Goal: Task Accomplishment & Management: Use online tool/utility

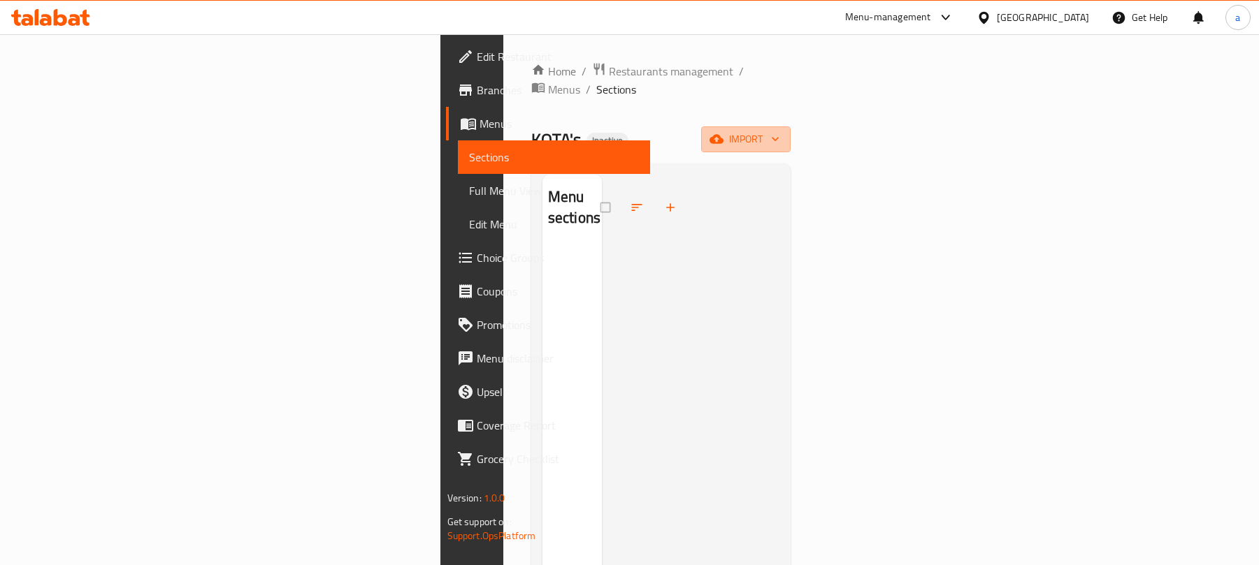
click at [779, 131] on span "import" at bounding box center [745, 139] width 67 height 17
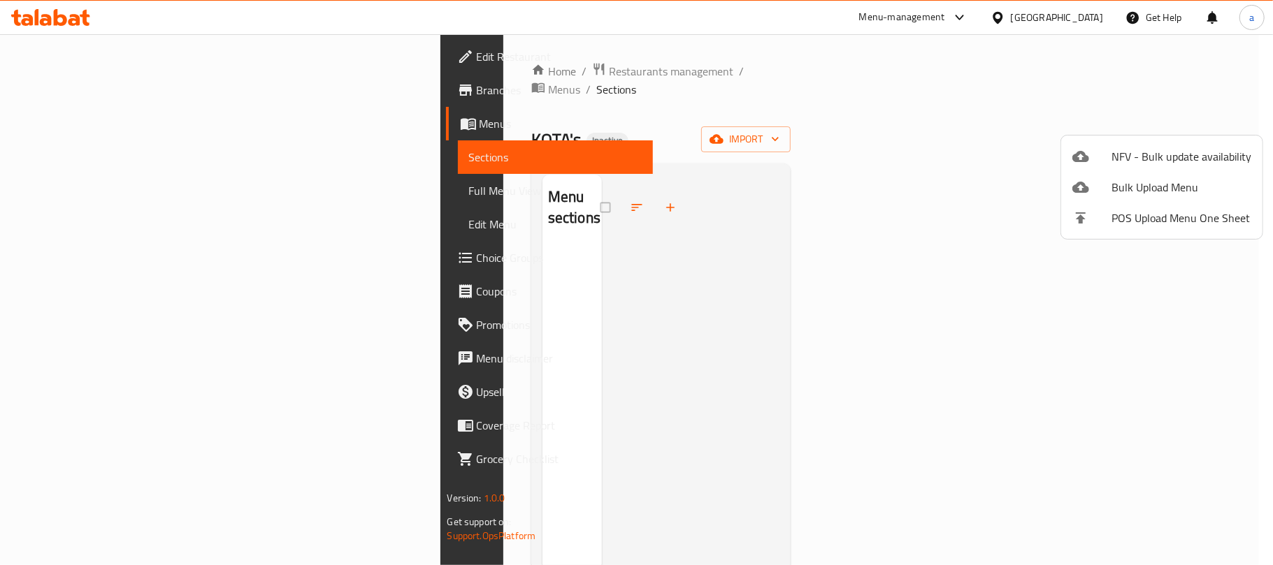
click at [1148, 186] on span "Bulk Upload Menu" at bounding box center [1181, 187] width 140 height 17
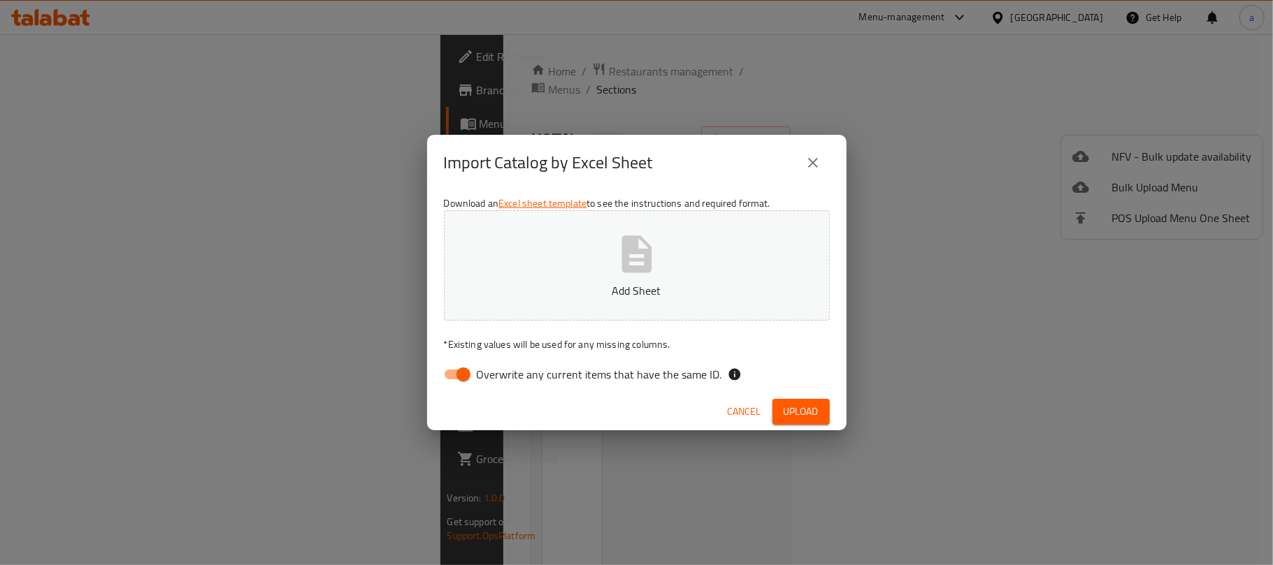
click at [456, 383] on input "Overwrite any current items that have the same ID." at bounding box center [464, 374] width 80 height 27
checkbox input "false"
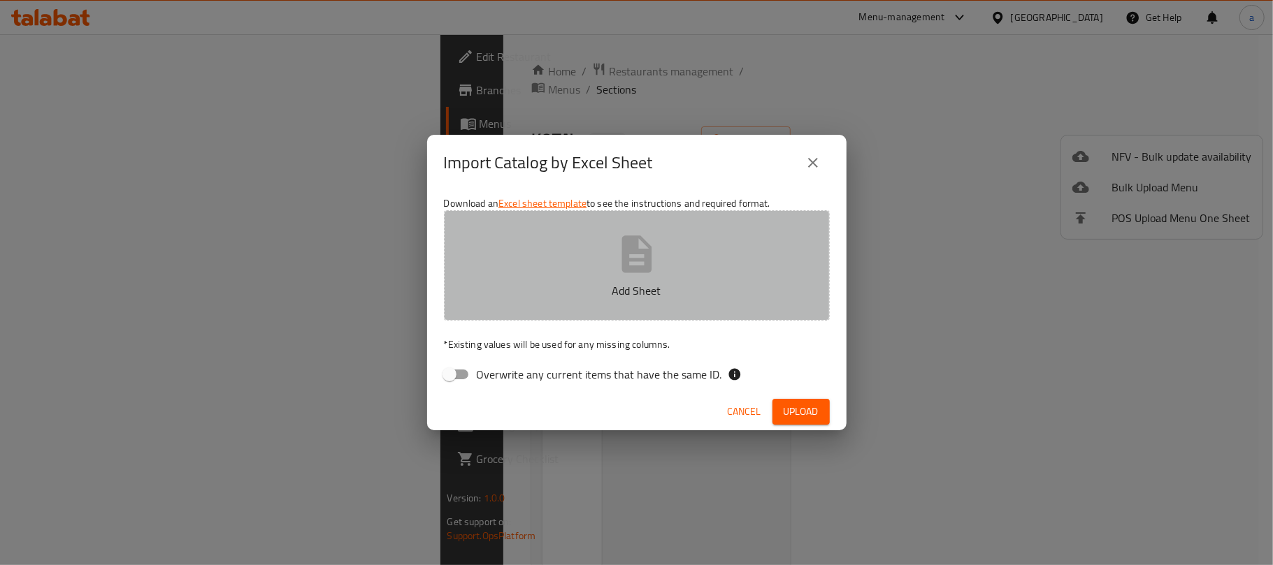
click at [577, 287] on p "Add Sheet" at bounding box center [636, 290] width 342 height 17
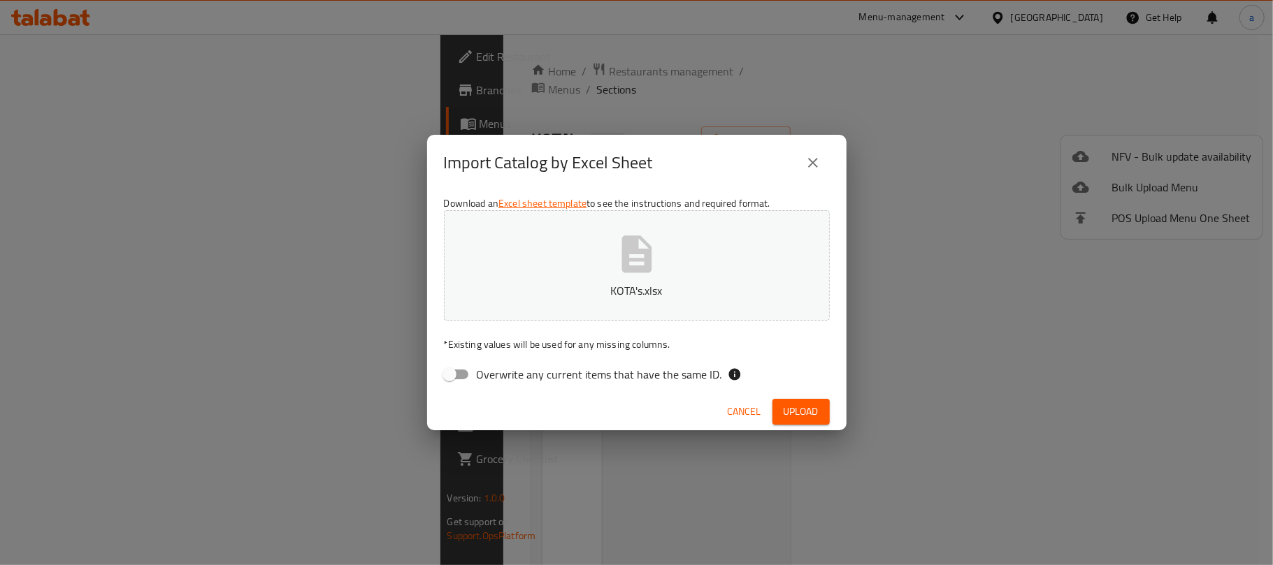
click at [793, 408] on span "Upload" at bounding box center [800, 411] width 35 height 17
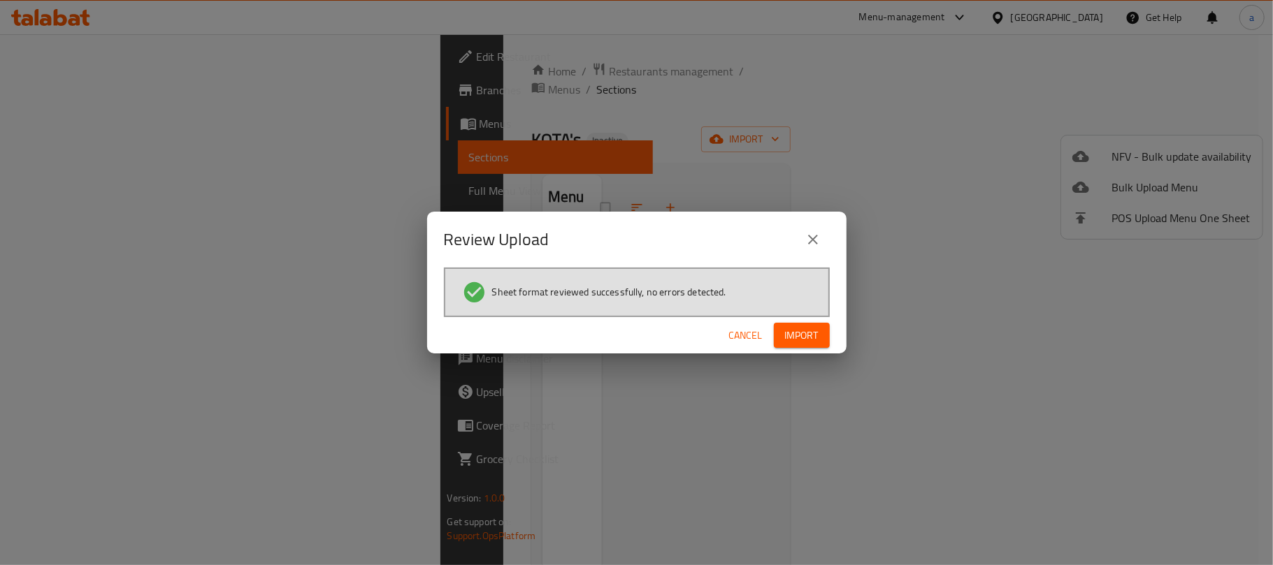
click at [809, 342] on span "Import" at bounding box center [802, 335] width 34 height 17
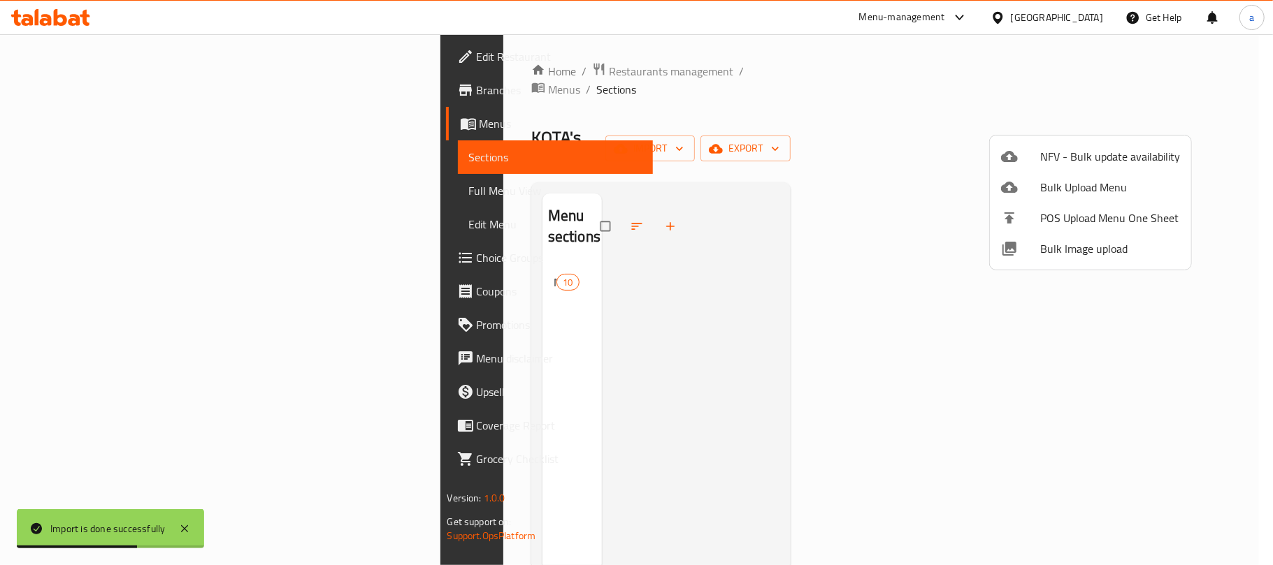
click at [117, 185] on div at bounding box center [636, 282] width 1273 height 565
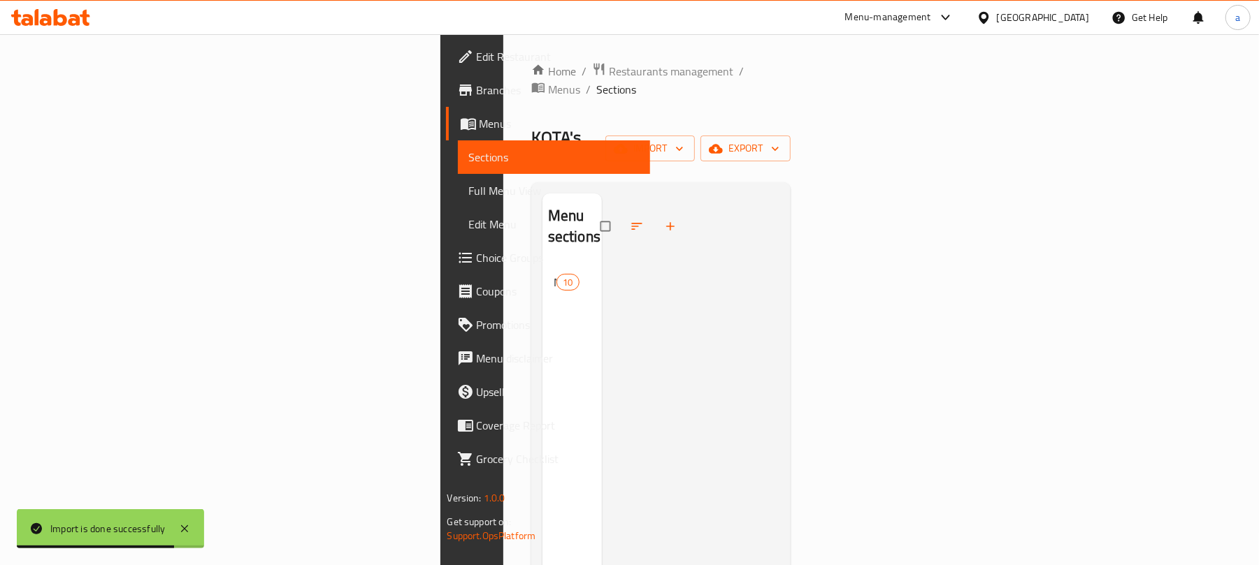
click at [469, 191] on span "Full Menu View" at bounding box center [554, 190] width 171 height 17
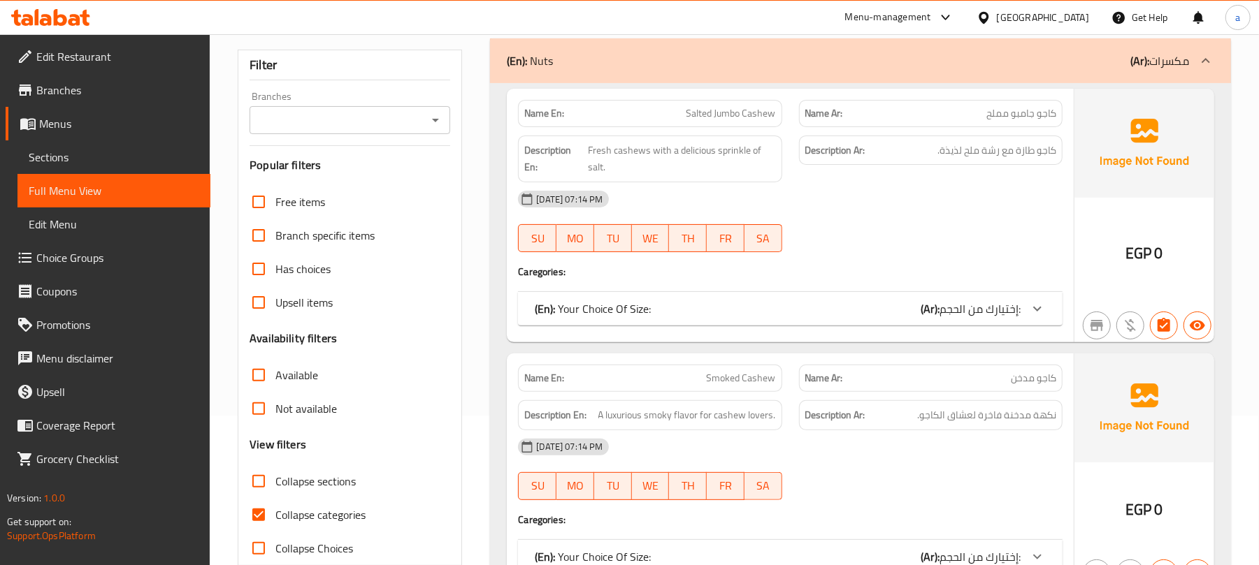
scroll to position [280, 0]
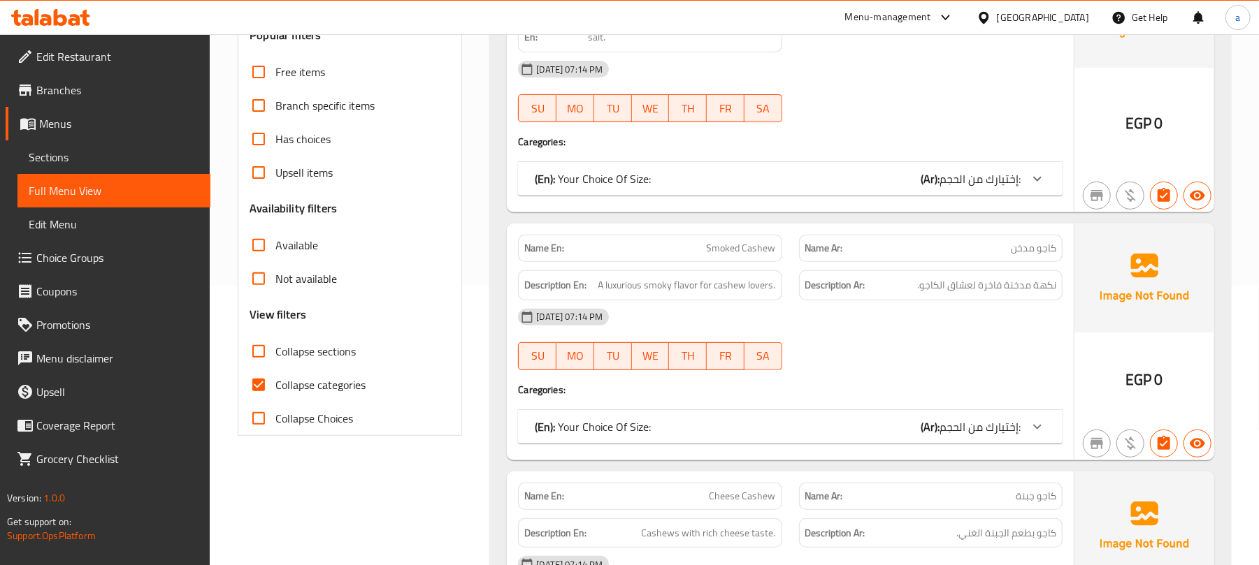
click at [263, 375] on input "Collapse categories" at bounding box center [259, 385] width 34 height 34
checkbox input "false"
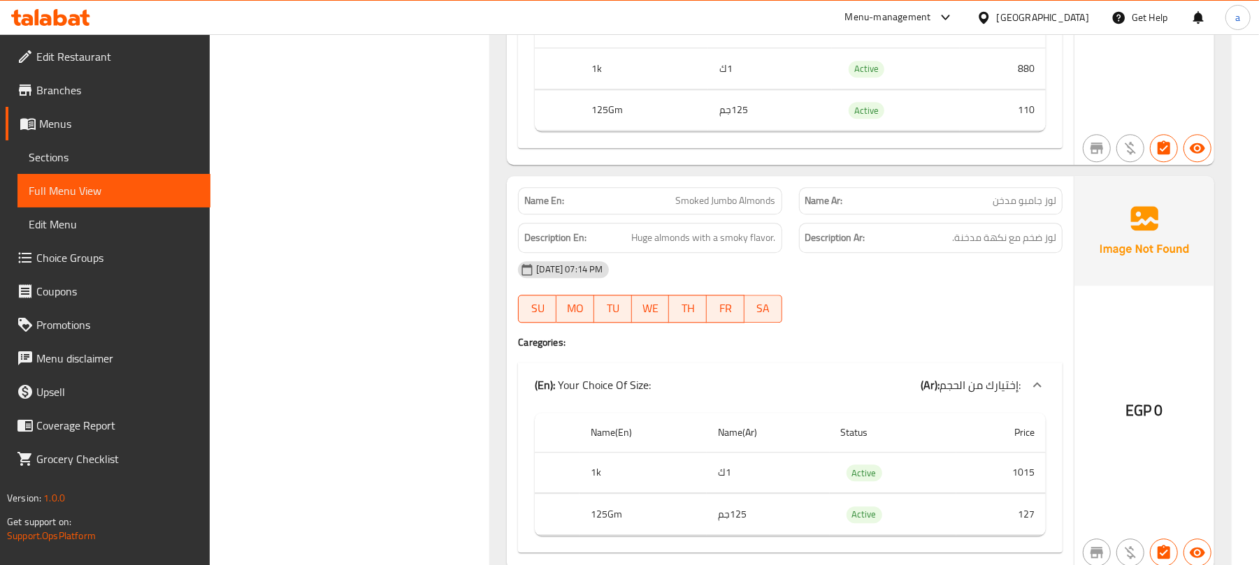
scroll to position [1679, 0]
